Goal: Task Accomplishment & Management: Use online tool/utility

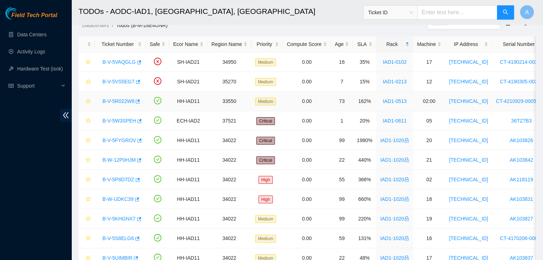
scroll to position [20, 0]
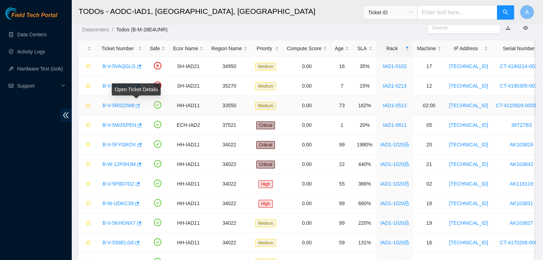
click at [136, 106] on icon "button" at bounding box center [137, 105] width 5 height 5
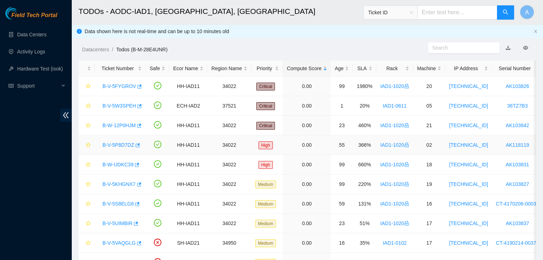
scroll to position [39, 0]
